Goal: Information Seeking & Learning: Learn about a topic

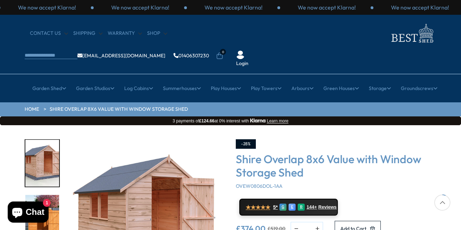
scroll to position [127, 0]
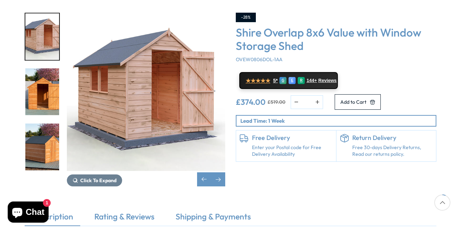
click at [50, 123] on img "4 / 12" at bounding box center [42, 146] width 34 height 47
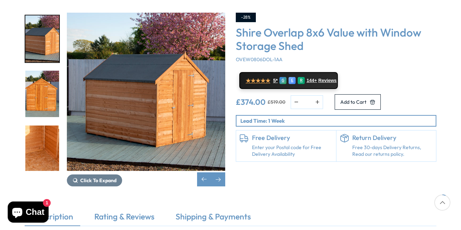
click at [153, 148] on div "Click To Expand Click To Expand Click To Expand Click To Expand Click To Expand…" at bounding box center [125, 100] width 200 height 174
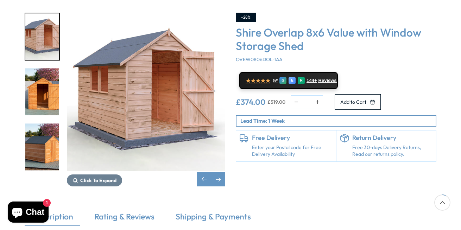
click at [460, 161] on div "Click To Expand Click To Expand Click To Expand Click To Expand Click To Expand…" at bounding box center [230, 105] width 461 height 212
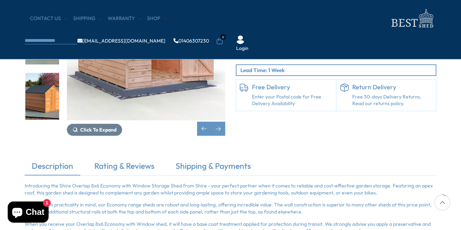
scroll to position [84, 0]
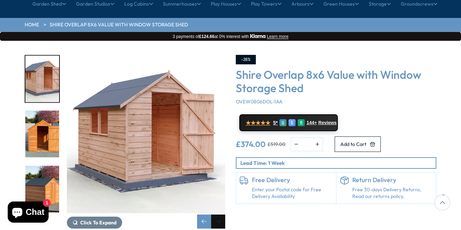
click at [224, 214] on div "Next slide" at bounding box center [218, 221] width 14 height 14
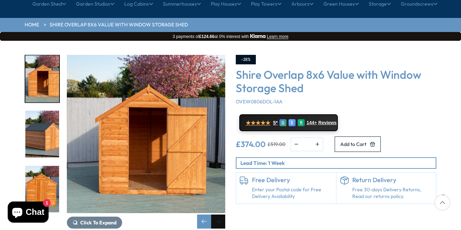
click at [224, 214] on div "Next slide" at bounding box center [218, 221] width 14 height 14
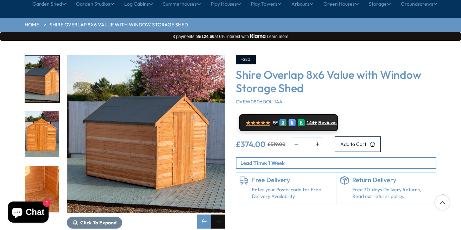
click at [224, 214] on div "Next slide" at bounding box center [218, 221] width 14 height 14
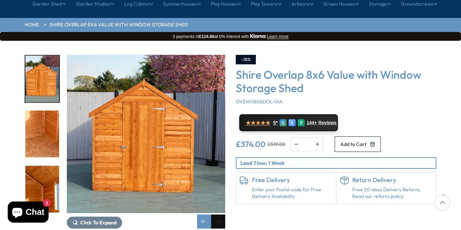
click at [224, 214] on div "Next slide" at bounding box center [218, 221] width 14 height 14
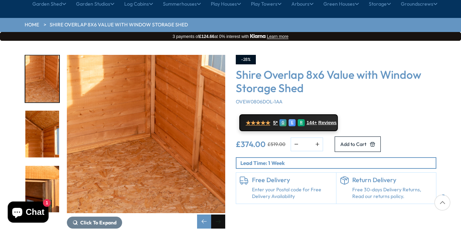
click at [224, 214] on div "Next slide" at bounding box center [218, 221] width 14 height 14
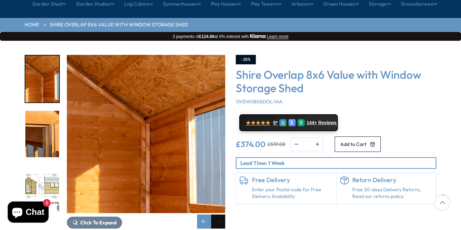
click at [224, 214] on div "Next slide" at bounding box center [218, 221] width 14 height 14
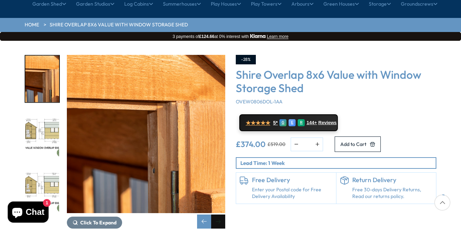
click at [224, 214] on div "Next slide" at bounding box center [218, 221] width 14 height 14
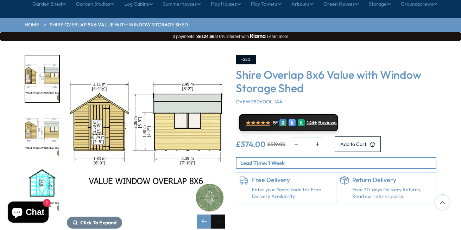
click at [224, 214] on div "Next slide" at bounding box center [218, 221] width 14 height 14
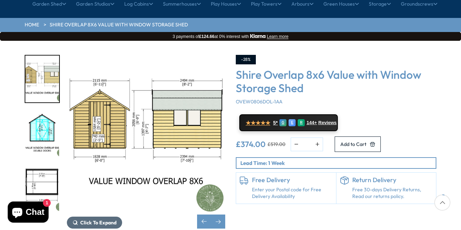
click at [100, 219] on span "Click To Expand" at bounding box center [98, 222] width 36 height 6
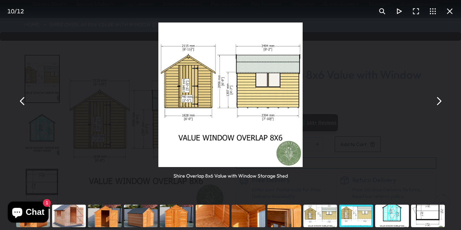
click at [433, 101] on button "You can close this modal content with the ESC key" at bounding box center [438, 100] width 17 height 17
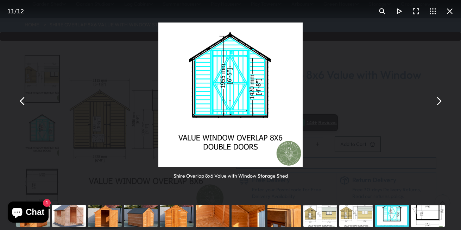
click at [433, 101] on button "You can close this modal content with the ESC key" at bounding box center [438, 100] width 17 height 17
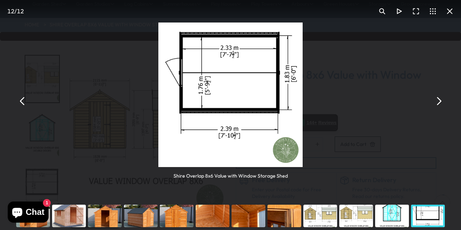
click at [433, 101] on button "You can close this modal content with the ESC key" at bounding box center [438, 100] width 17 height 17
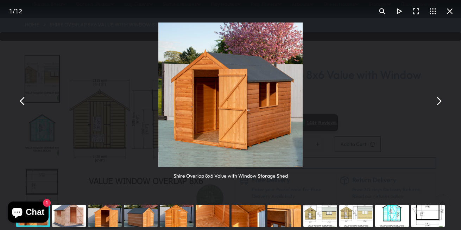
click at [448, 14] on button "You can close this modal content with the ESC key" at bounding box center [449, 11] width 17 height 17
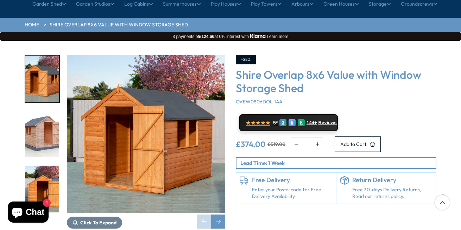
click at [40, 56] on img "1 / 12" at bounding box center [42, 79] width 34 height 47
